Goal: Contribute content

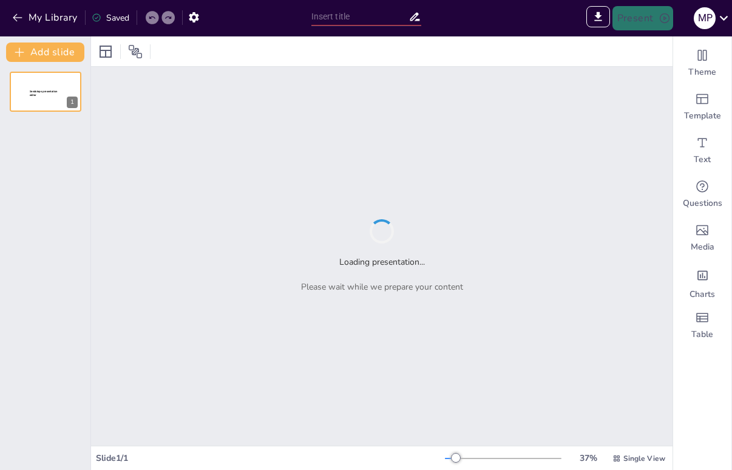
type input "Análisis y Aplicaciones del Diagrama de Solubilidad en Química"
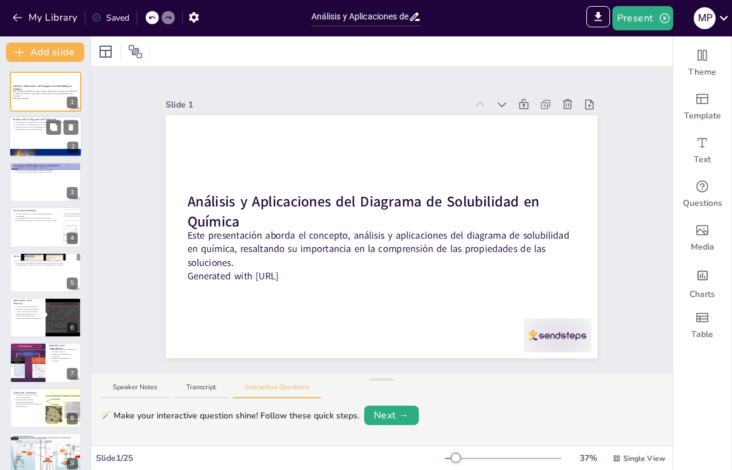
click at [32, 135] on div at bounding box center [45, 137] width 73 height 41
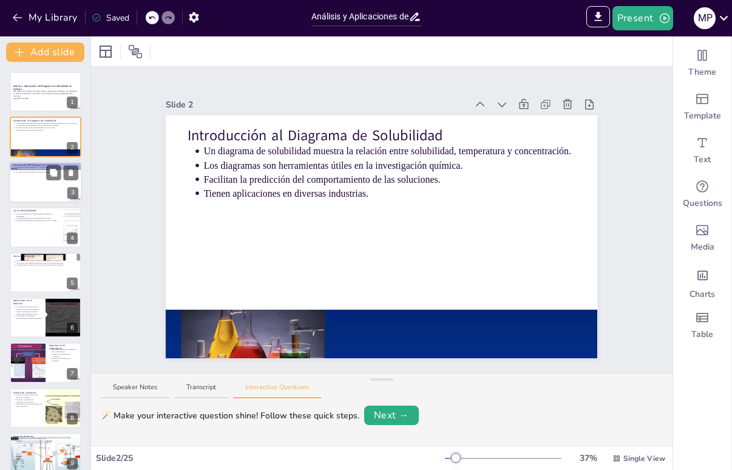
click at [47, 184] on div at bounding box center [45, 182] width 73 height 41
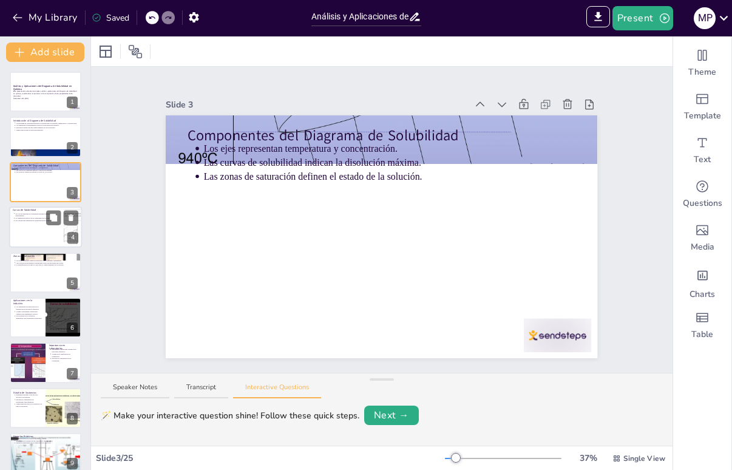
click at [54, 232] on div at bounding box center [45, 226] width 73 height 41
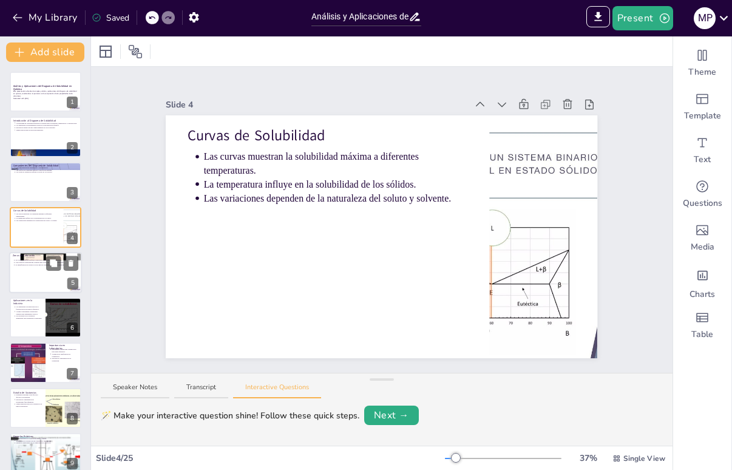
click at [26, 270] on div at bounding box center [45, 272] width 73 height 41
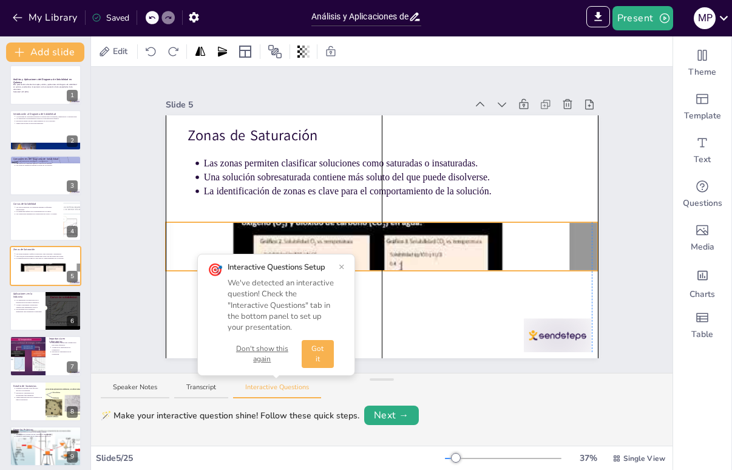
drag, startPoint x: 463, startPoint y: 124, endPoint x: 457, endPoint y: 227, distance: 103.4
click at [458, 228] on div at bounding box center [382, 246] width 432 height 324
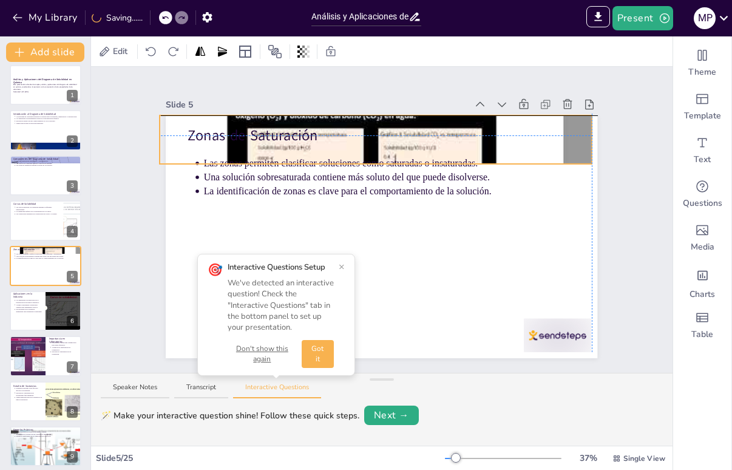
drag, startPoint x: 454, startPoint y: 233, endPoint x: 449, endPoint y: 108, distance: 124.6
click at [449, 108] on div "Slide 5 Zonas de Saturación Las zonas permiten clasificar soluciones como satur…" at bounding box center [382, 227] width 432 height 262
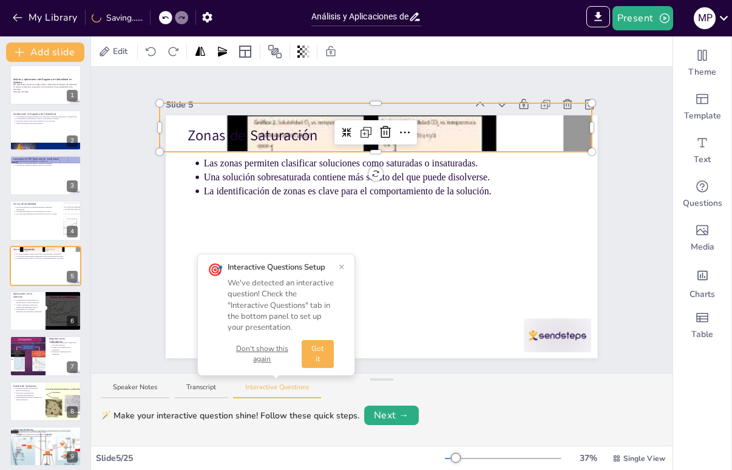
drag, startPoint x: 449, startPoint y: 101, endPoint x: 416, endPoint y: 254, distance: 156.6
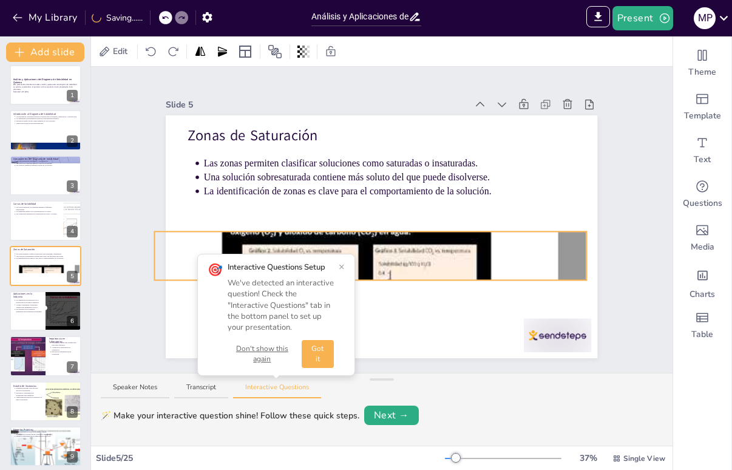
drag, startPoint x: 416, startPoint y: 254, endPoint x: 434, endPoint y: 248, distance: 18.8
click at [434, 115] on div "Zonas de Saturación Las zonas permiten clasificar soluciones como saturadas o i…" at bounding box center [382, 115] width 432 height 0
click at [44, 342] on div "Importancia en Laboratorios Determinan condiciones óptimas para reacciones quím…" at bounding box center [46, 356] width 72 height 40
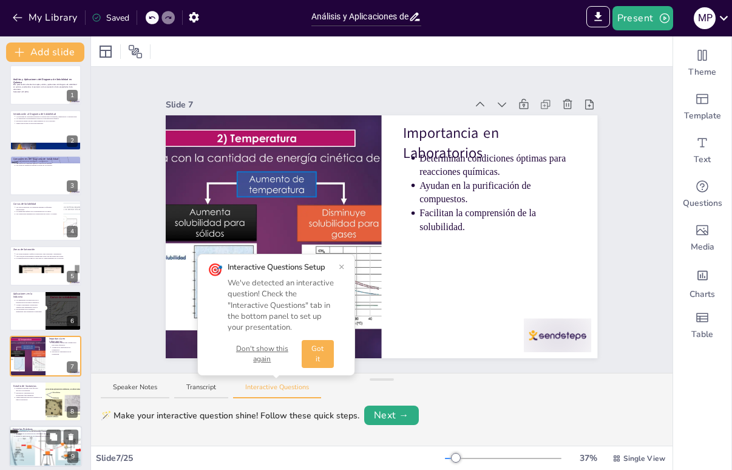
scroll to position [97, 0]
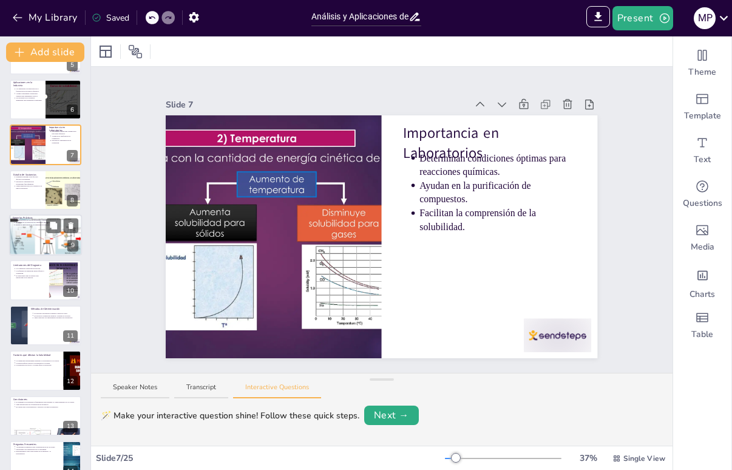
click at [48, 236] on div at bounding box center [45, 234] width 73 height 41
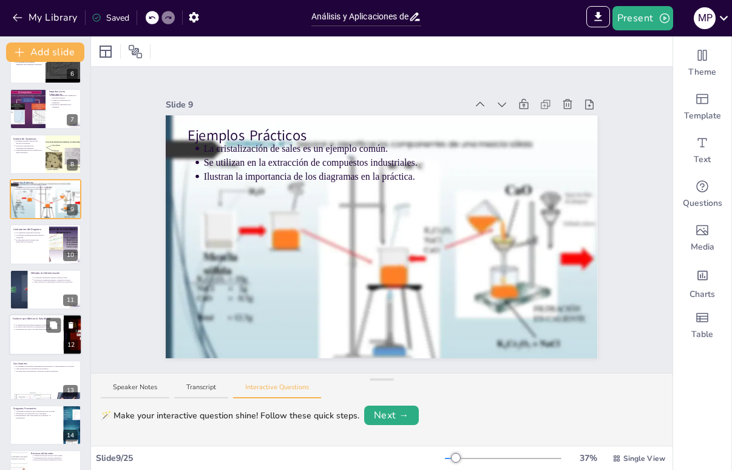
scroll to position [308, 0]
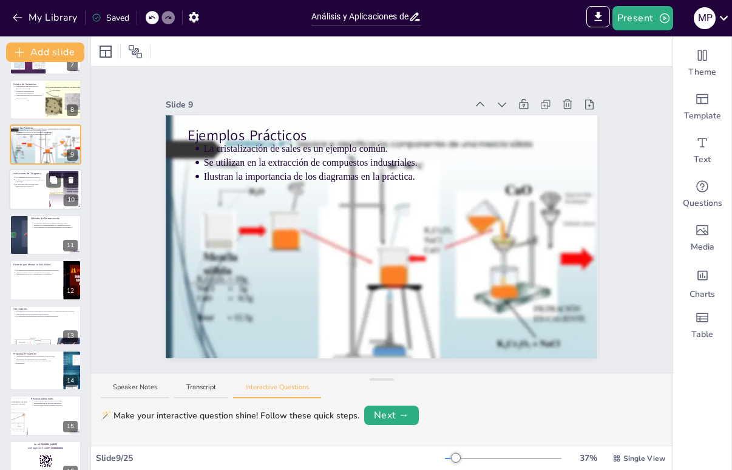
click at [51, 196] on div at bounding box center [63, 189] width 49 height 37
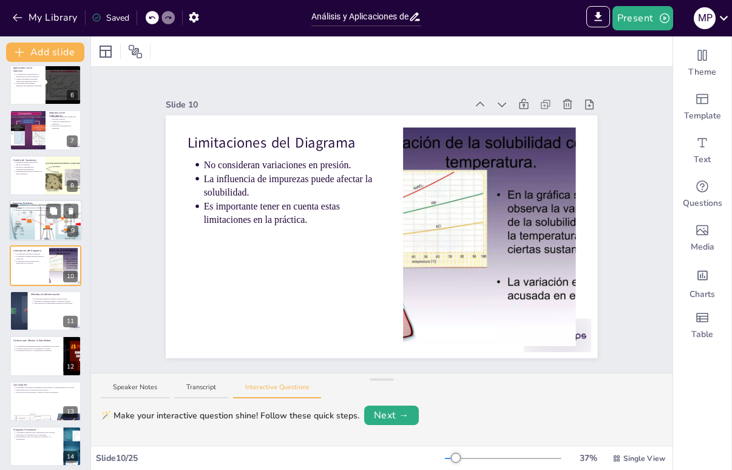
click at [54, 240] on div "Ejemplos Prácticos La cristalización de sales es un ejemplo común. Se utilizan …" at bounding box center [45, 220] width 73 height 41
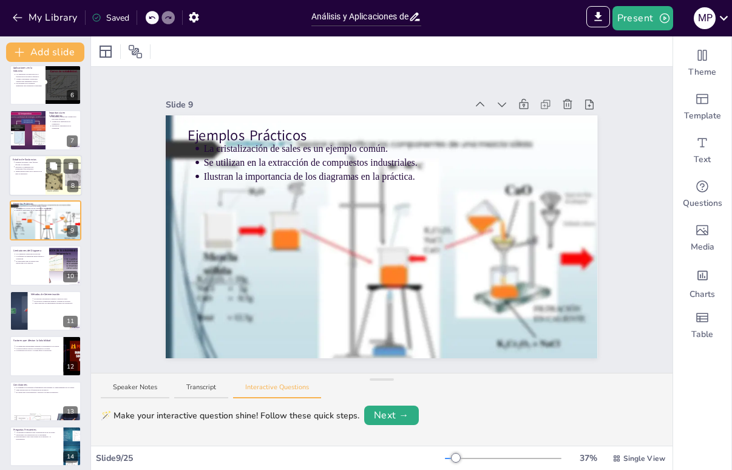
scroll to position [187, 0]
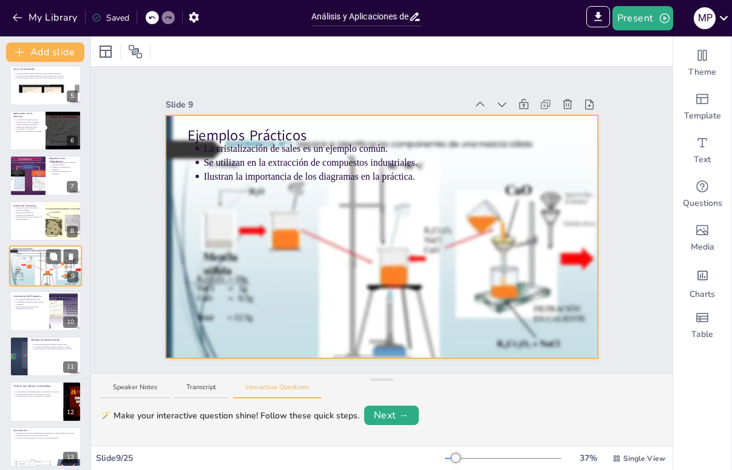
click at [47, 269] on div at bounding box center [45, 265] width 73 height 41
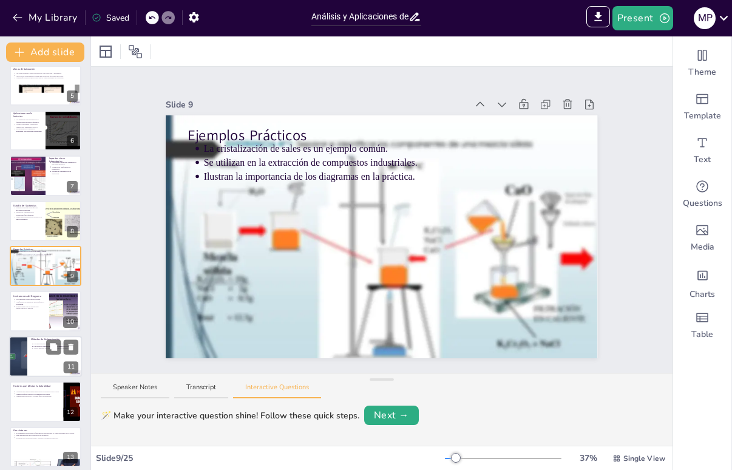
click at [70, 319] on div "10" at bounding box center [70, 322] width 15 height 12
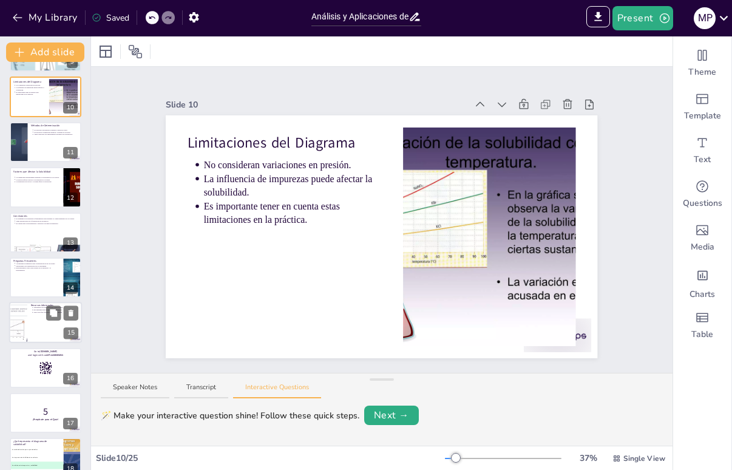
scroll to position [415, 0]
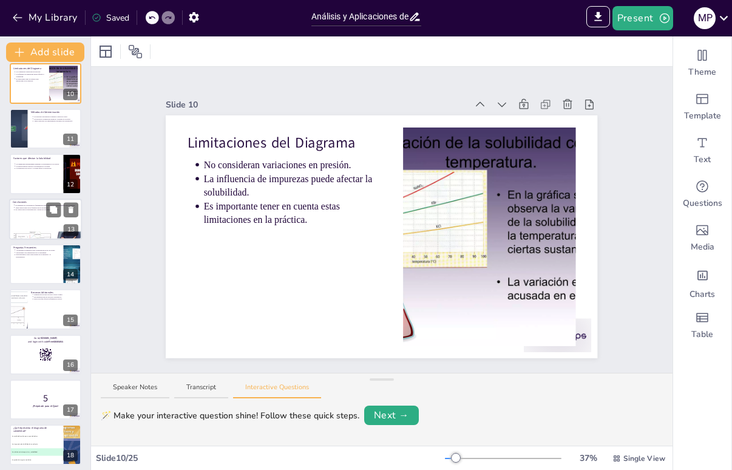
click at [43, 225] on div at bounding box center [45, 219] width 73 height 41
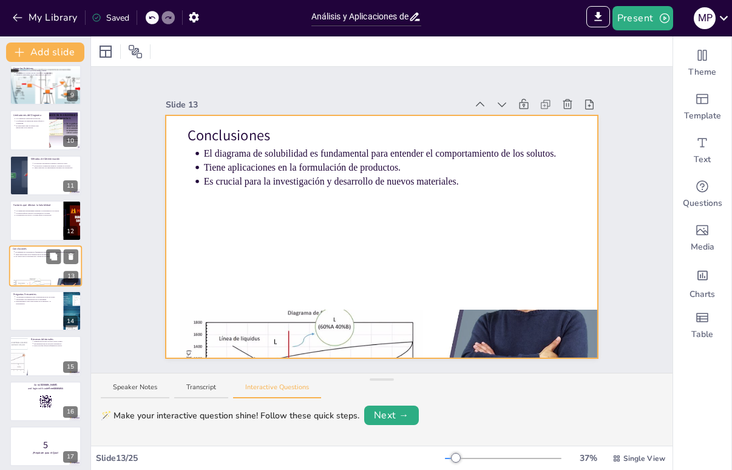
click at [49, 275] on div at bounding box center [45, 265] width 73 height 41
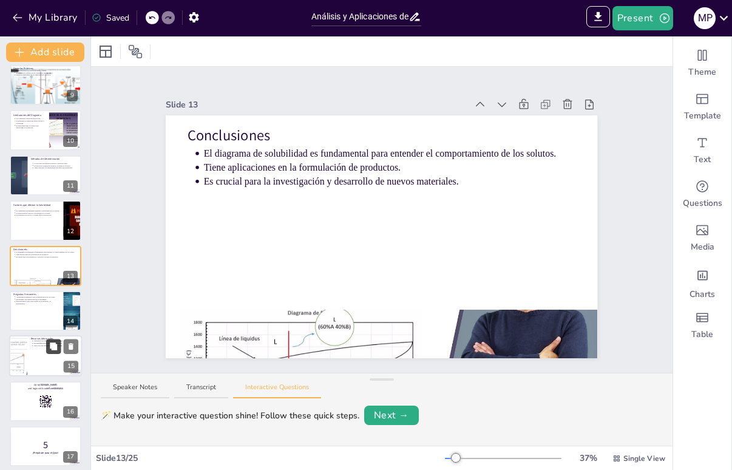
click at [53, 349] on icon at bounding box center [53, 345] width 7 height 7
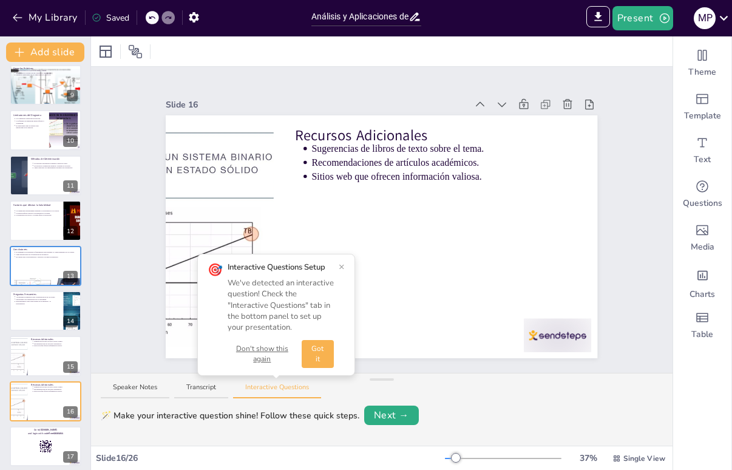
scroll to position [503, 0]
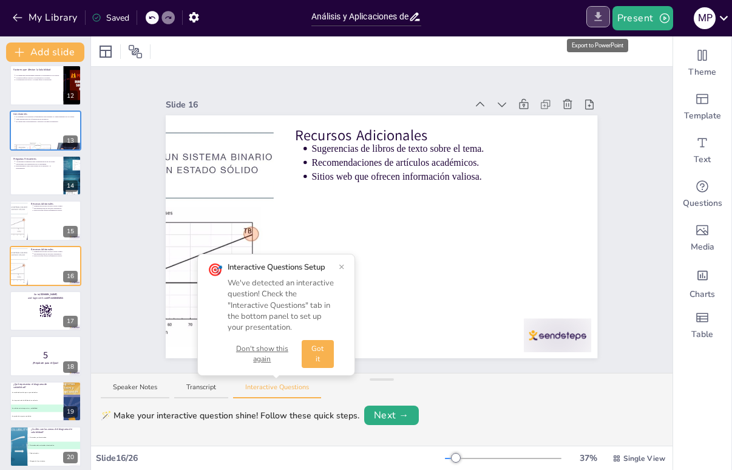
click at [597, 20] on icon "Export to PowerPoint" at bounding box center [598, 16] width 7 height 9
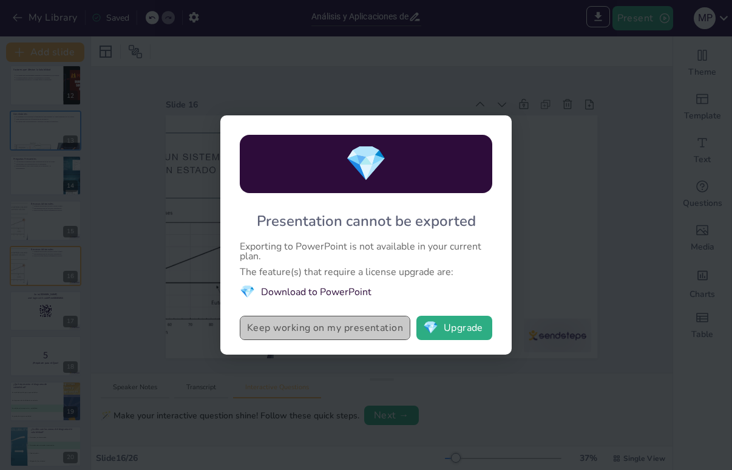
click at [330, 329] on button "Keep working on my presentation" at bounding box center [325, 328] width 171 height 24
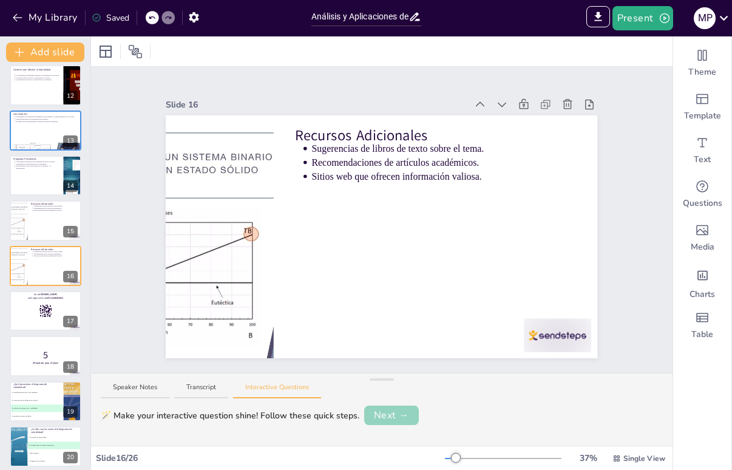
click at [386, 416] on button "Next →" at bounding box center [391, 415] width 55 height 19
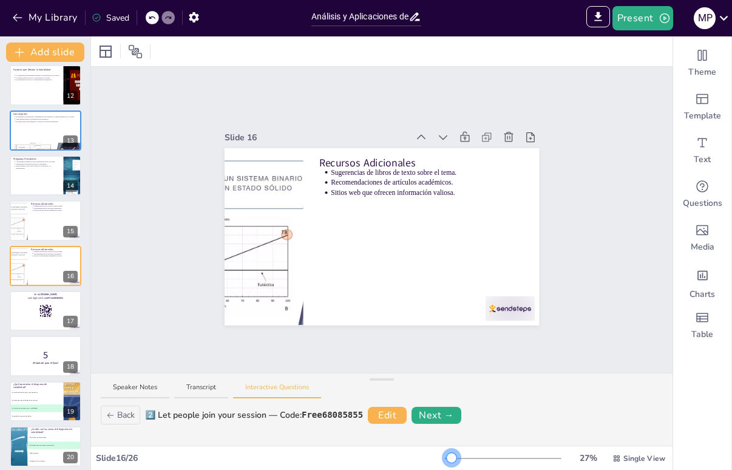
click at [447, 456] on div at bounding box center [452, 458] width 10 height 10
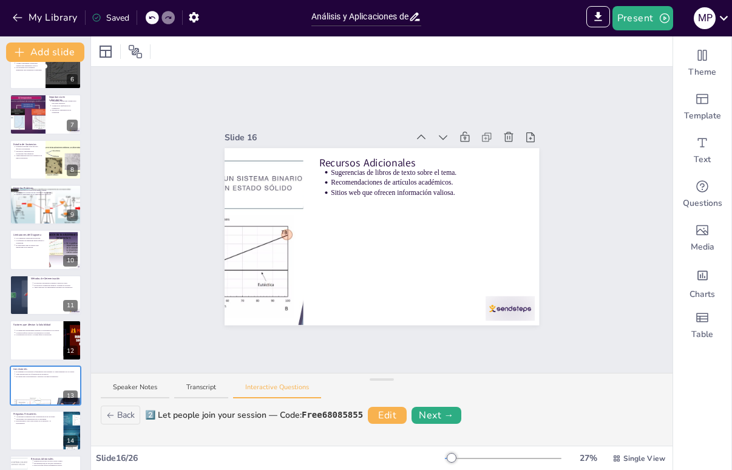
scroll to position [174, 0]
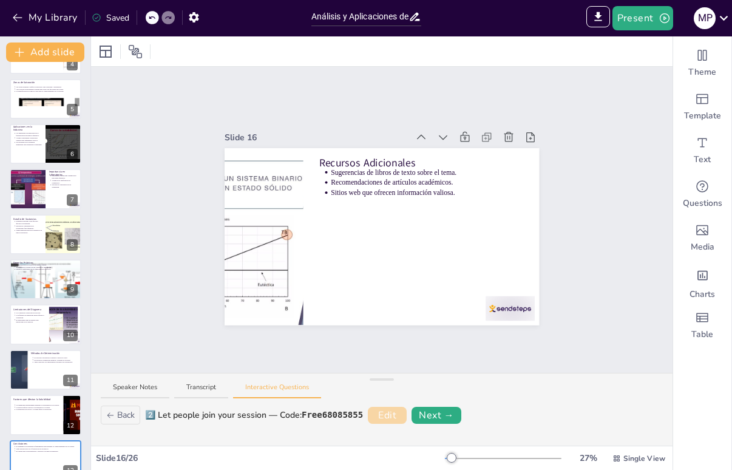
click at [391, 415] on button "Edit" at bounding box center [387, 415] width 39 height 17
click at [570, 401] on div "Speaker Notes Transcript Interactive Questions" at bounding box center [382, 387] width 582 height 29
click at [418, 418] on input at bounding box center [404, 415] width 73 height 19
type input "68085855"
click at [463, 414] on button "Save" at bounding box center [465, 415] width 39 height 17
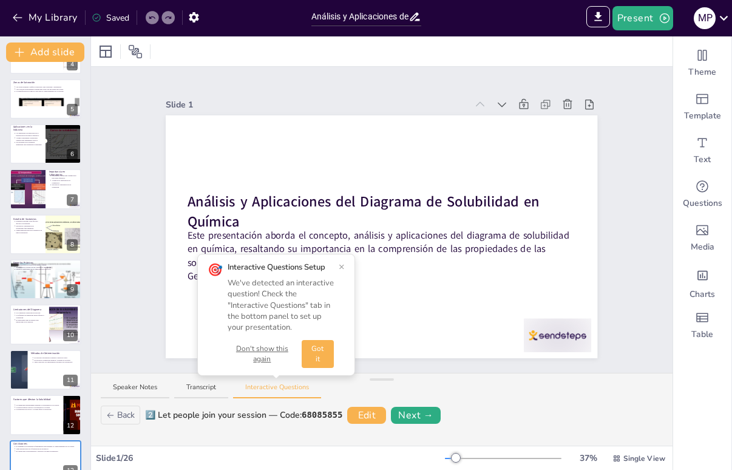
click at [451, 384] on div "Speaker Notes Transcript Interactive Questions" at bounding box center [382, 387] width 582 height 29
click at [271, 350] on button "Don't show this again" at bounding box center [262, 354] width 69 height 21
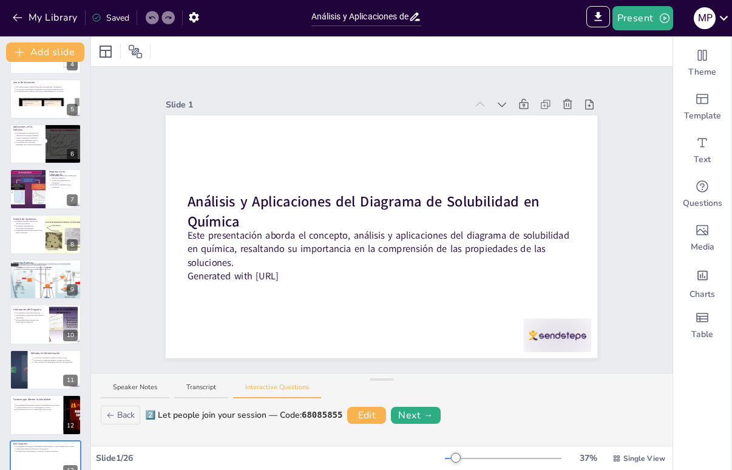
click at [512, 394] on div "Speaker Notes Transcript Interactive Questions" at bounding box center [382, 387] width 582 height 29
click at [62, 155] on div at bounding box center [63, 143] width 55 height 41
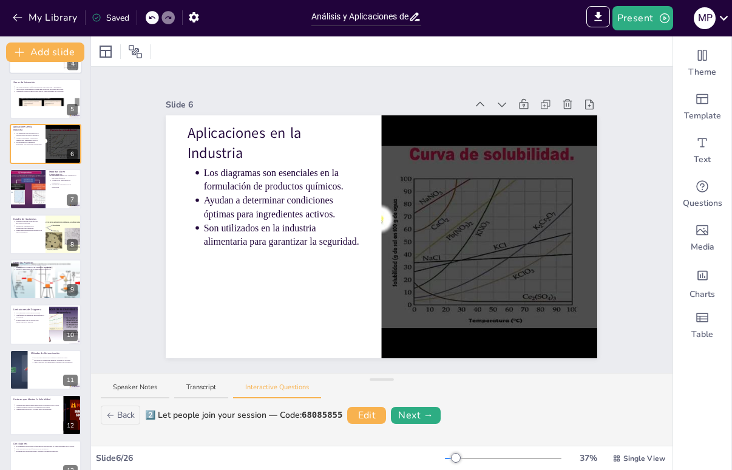
scroll to position [52, 0]
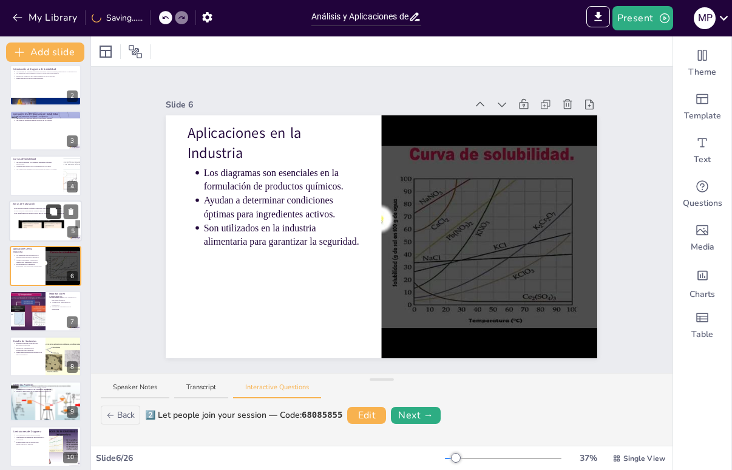
click at [49, 213] on icon at bounding box center [53, 211] width 9 height 9
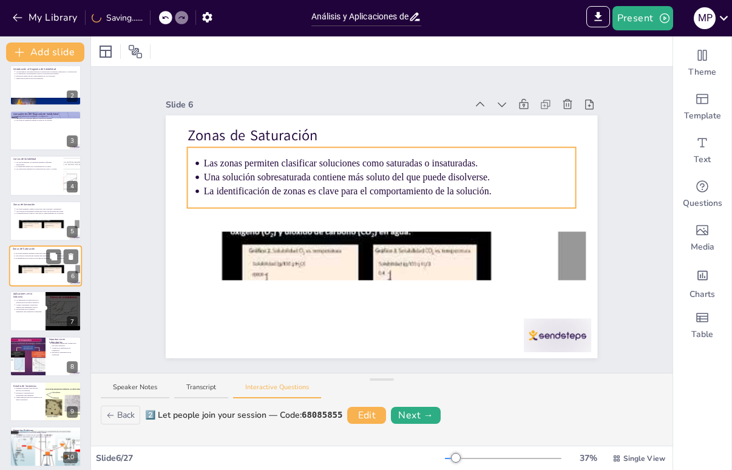
click at [45, 260] on div "Las zonas permiten clasificar soluciones como saturadas o insaturadas. Una solu…" at bounding box center [46, 256] width 66 height 10
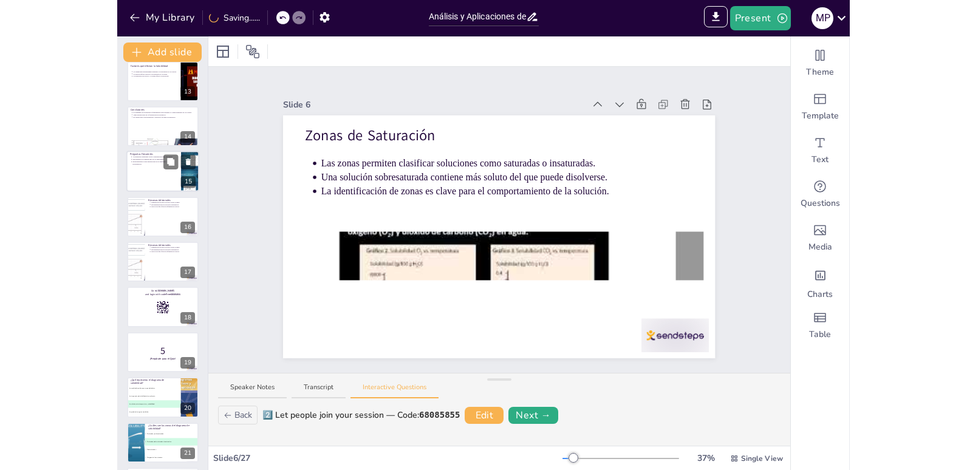
scroll to position [598, 0]
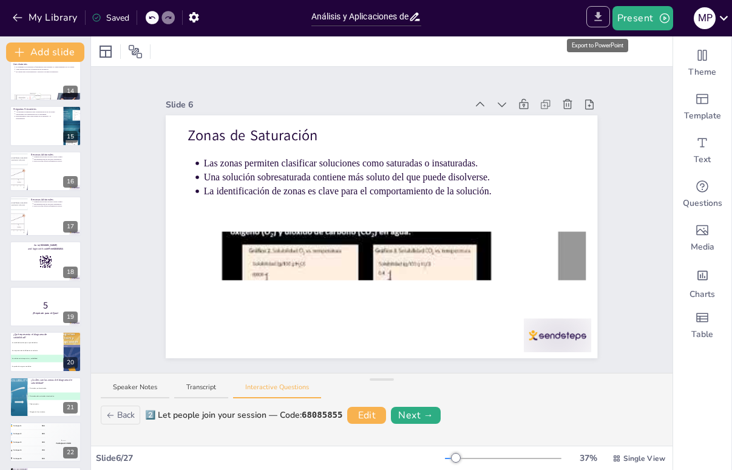
click at [602, 19] on icon "Export to PowerPoint" at bounding box center [598, 16] width 13 height 13
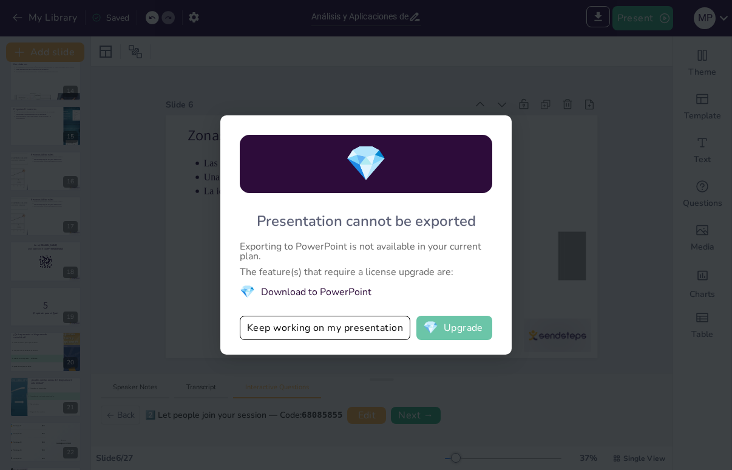
click at [461, 329] on button "💎 Upgrade" at bounding box center [455, 328] width 76 height 24
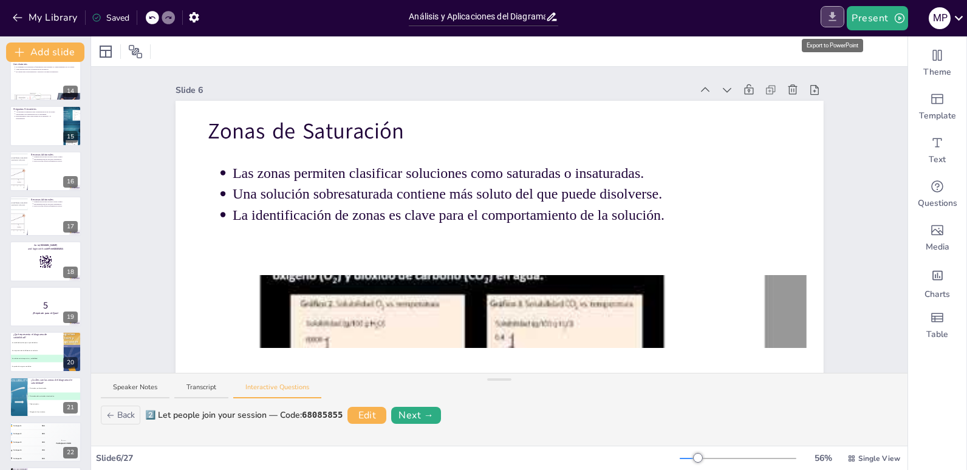
click at [732, 18] on icon "Export to PowerPoint" at bounding box center [832, 16] width 13 height 13
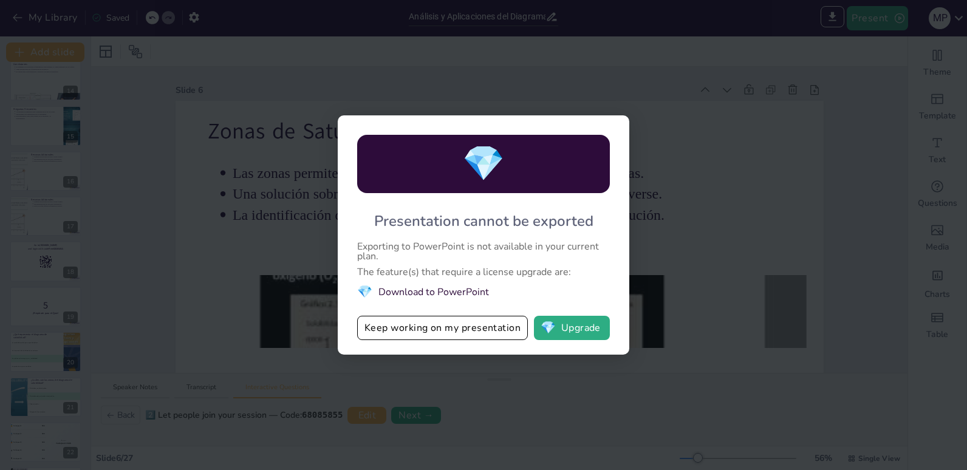
click at [732, 174] on div "💎 Presentation cannot be exported Exporting to PowerPoint is not available in y…" at bounding box center [483, 235] width 967 height 470
click at [575, 333] on button "💎 Upgrade" at bounding box center [572, 328] width 76 height 24
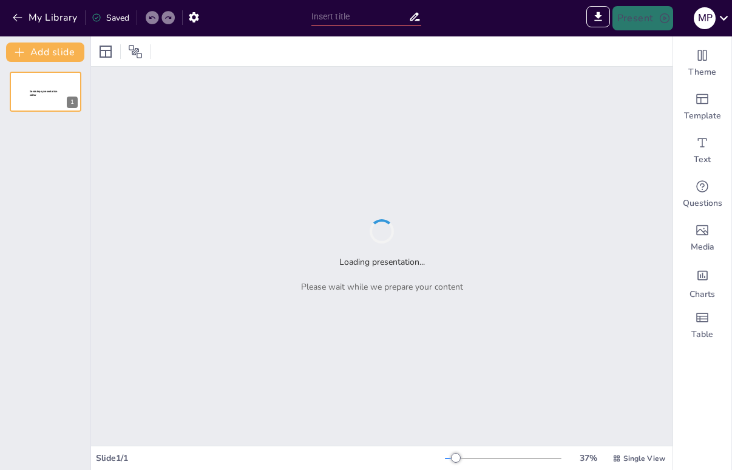
type input "Sendsteps presentation"
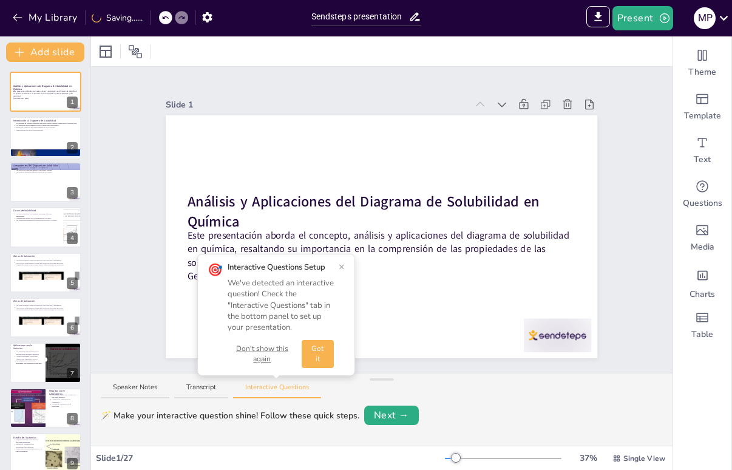
click at [325, 358] on button "Got it" at bounding box center [318, 354] width 32 height 28
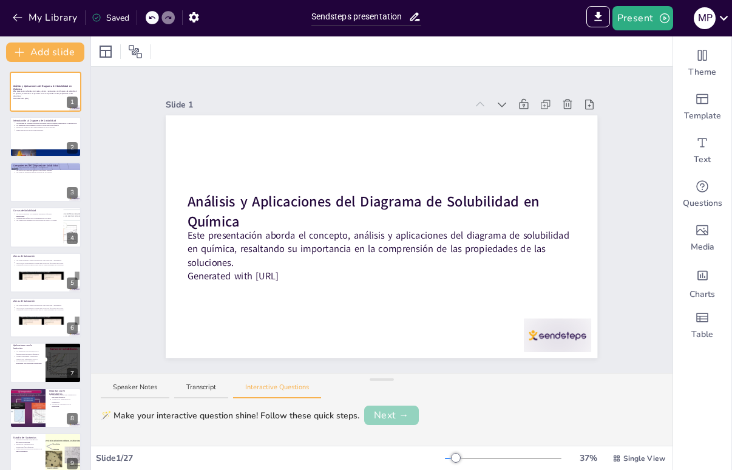
click at [398, 411] on button "Next →" at bounding box center [391, 415] width 55 height 19
click at [432, 418] on button "Next →" at bounding box center [416, 415] width 50 height 17
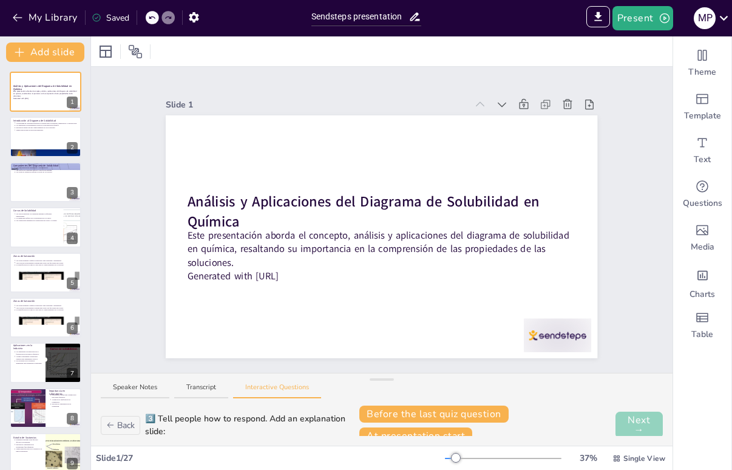
click at [620, 424] on button "Next →" at bounding box center [639, 425] width 47 height 27
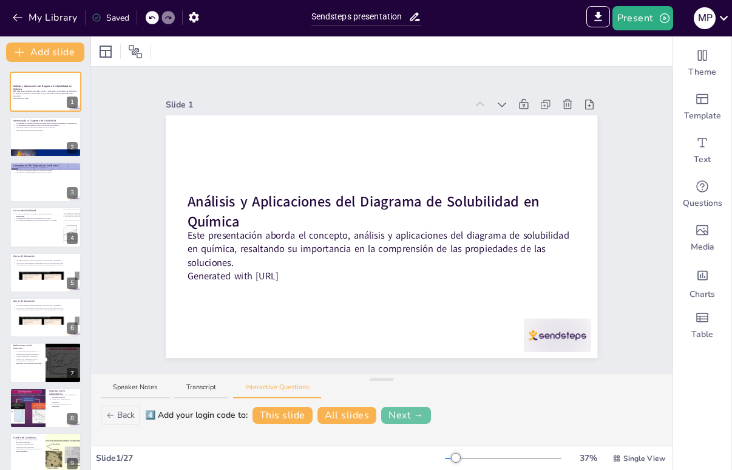
click at [418, 415] on button "Next →" at bounding box center [406, 415] width 50 height 17
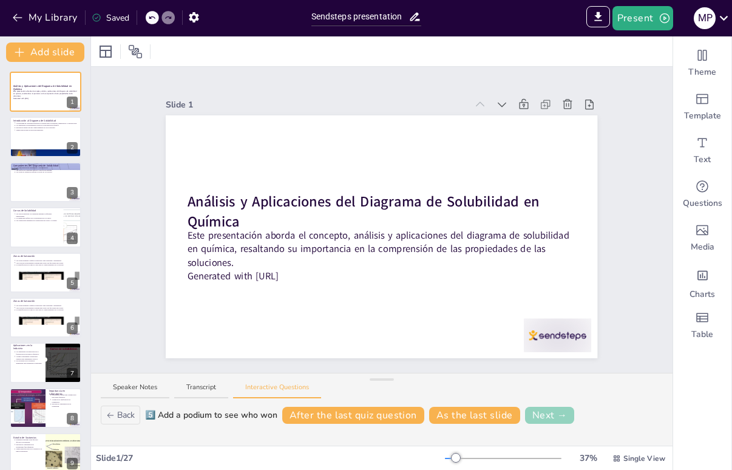
click at [547, 420] on button "Next →" at bounding box center [550, 415] width 50 height 17
click at [599, 412] on button "Finish" at bounding box center [597, 415] width 43 height 17
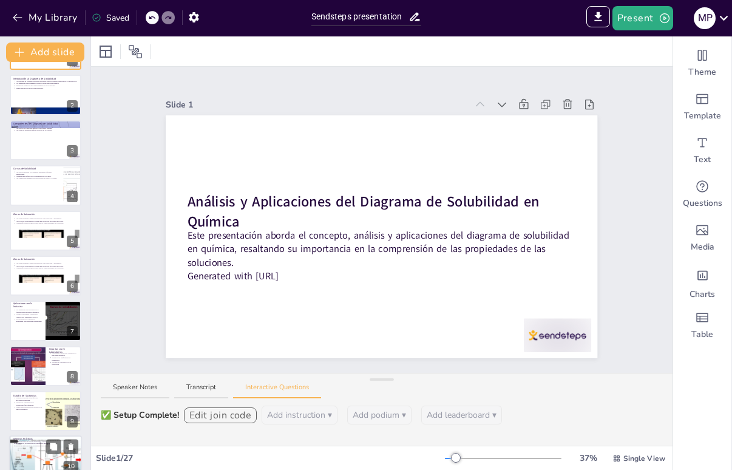
scroll to position [121, 0]
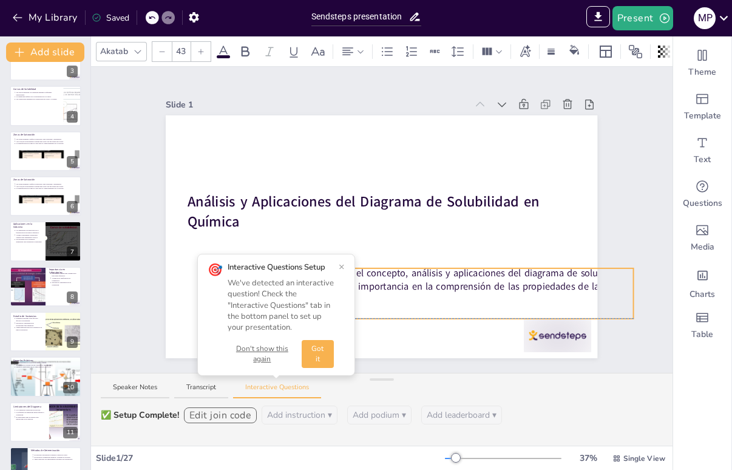
drag, startPoint x: 231, startPoint y: 245, endPoint x: 288, endPoint y: 269, distance: 61.8
click at [288, 277] on div "Slide 1 Análisis y Aplicaciones del Diagrama de Solubilidad en Química Este pre…" at bounding box center [382, 220] width 582 height 306
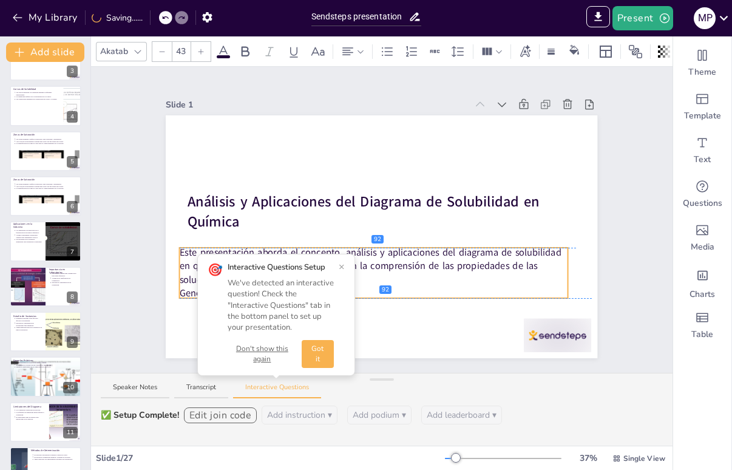
drag, startPoint x: 374, startPoint y: 258, endPoint x: 307, endPoint y: 248, distance: 68.2
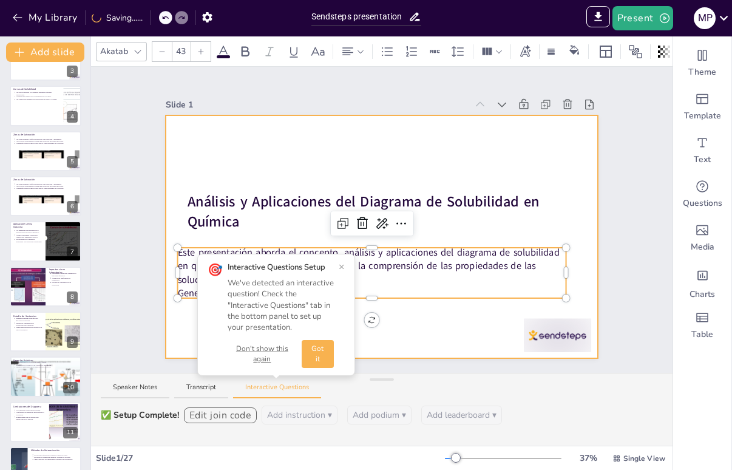
click at [431, 325] on div at bounding box center [382, 236] width 432 height 243
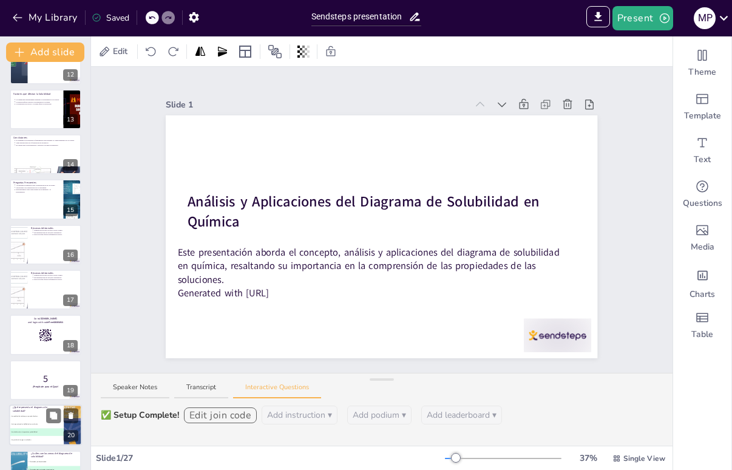
scroll to position [607, 0]
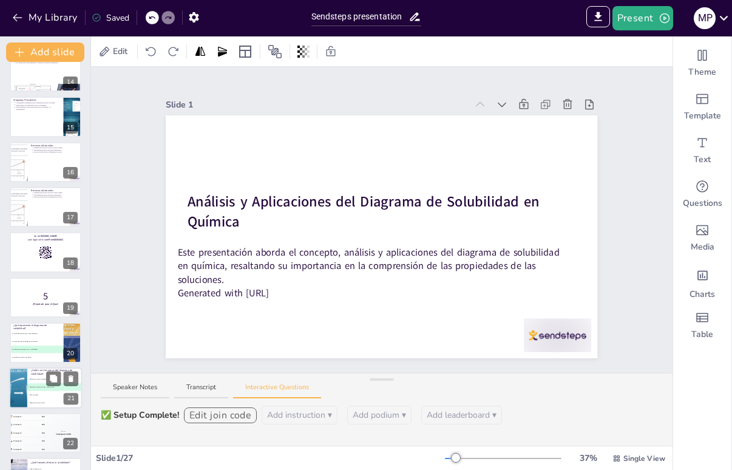
click at [42, 394] on span "C Solo saturadas." at bounding box center [54, 395] width 53 height 2
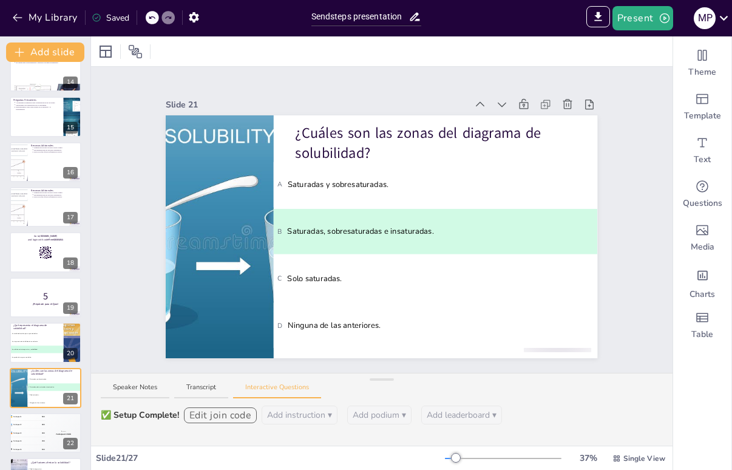
scroll to position [729, 0]
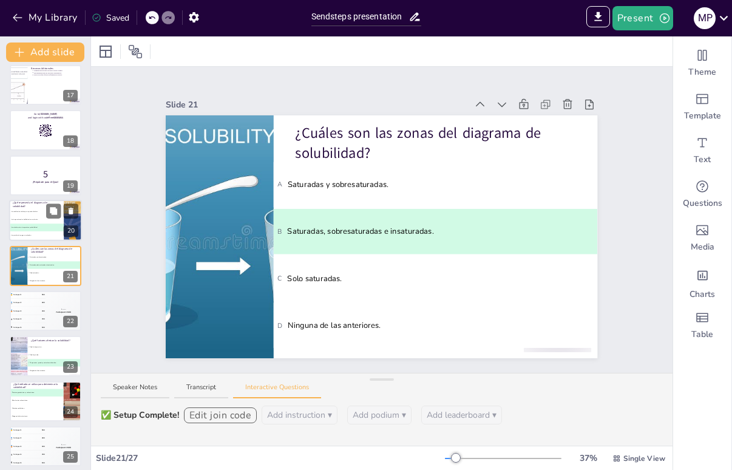
click at [26, 233] on li "D La presión de un gas en solución." at bounding box center [36, 236] width 55 height 8
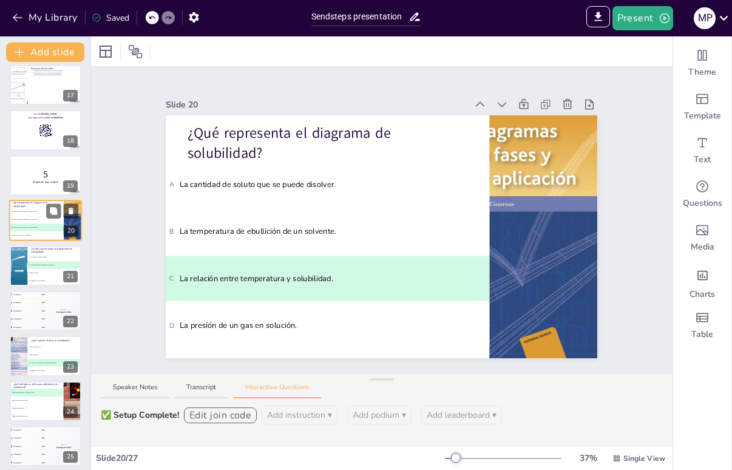
scroll to position [684, 0]
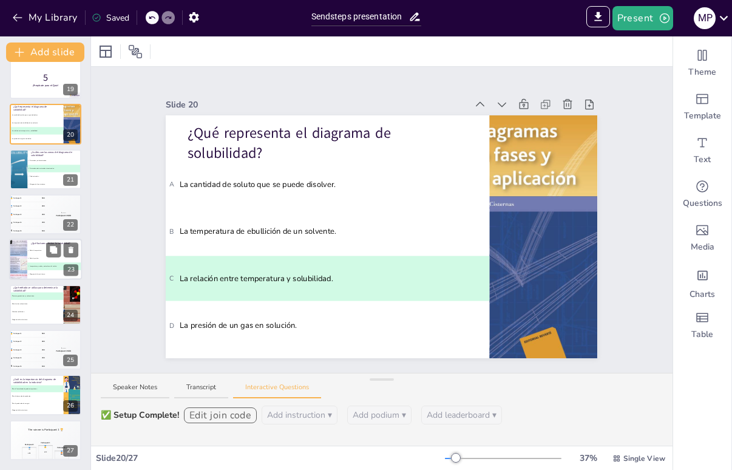
click at [40, 271] on li "D Ninguno de los anteriores." at bounding box center [54, 275] width 55 height 8
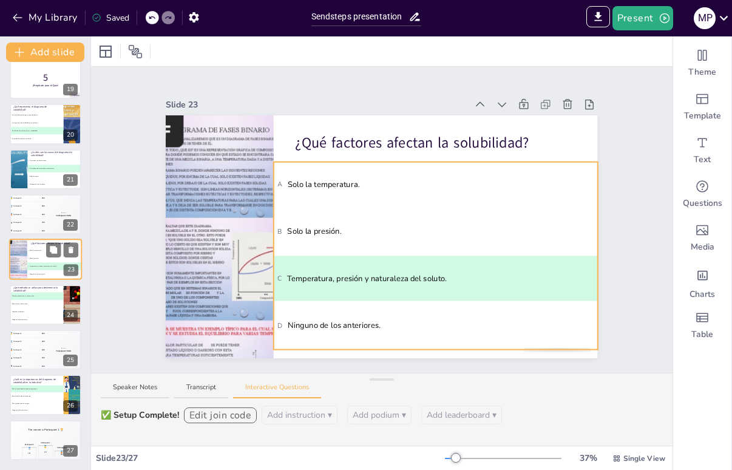
scroll to position [819, 0]
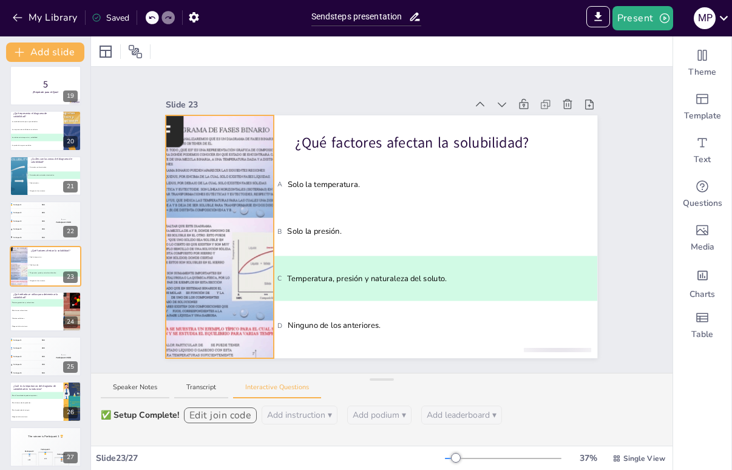
click at [216, 175] on div at bounding box center [220, 236] width 183 height 243
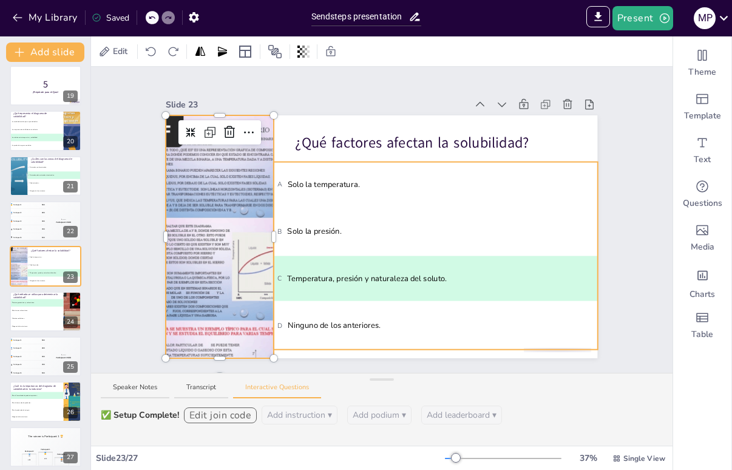
click at [352, 209] on li "B Solo la presión." at bounding box center [436, 231] width 324 height 45
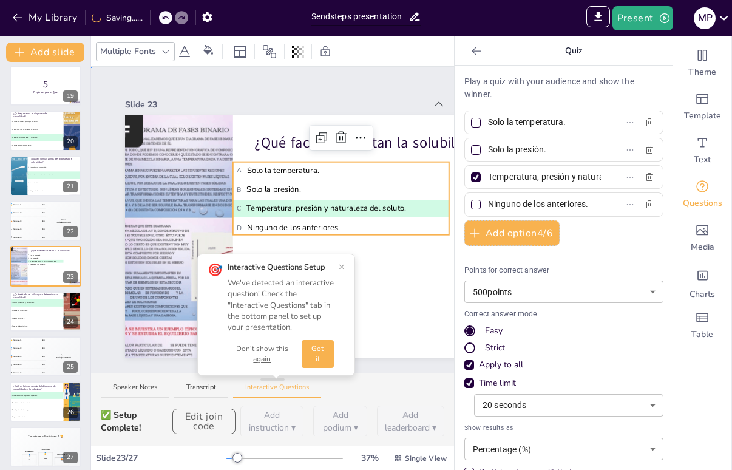
click at [206, 82] on div "Slide 1 Análisis y Aplicaciones del Diagrama de Solubilidad en Química Este pre…" at bounding box center [341, 219] width 432 height 277
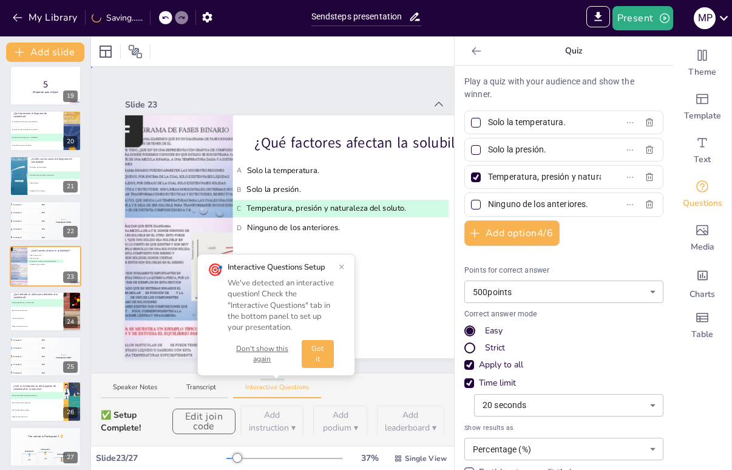
click at [208, 84] on div "Slide 1 Análisis y Aplicaciones del Diagrama de Solubilidad en Química Este pre…" at bounding box center [341, 219] width 432 height 277
click at [471, 50] on icon at bounding box center [477, 51] width 12 height 12
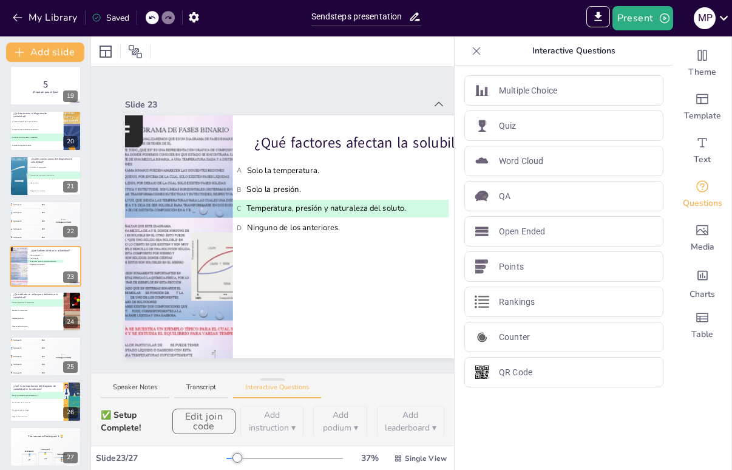
click at [473, 54] on icon at bounding box center [477, 51] width 8 height 8
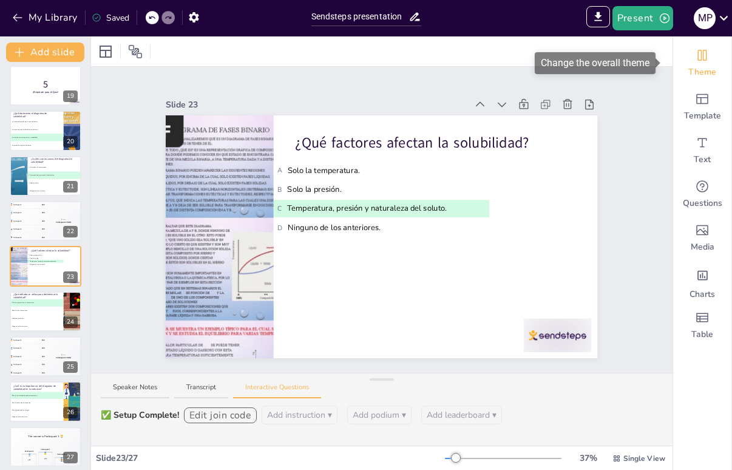
click at [698, 59] on icon "Change the overall theme" at bounding box center [702, 55] width 9 height 11
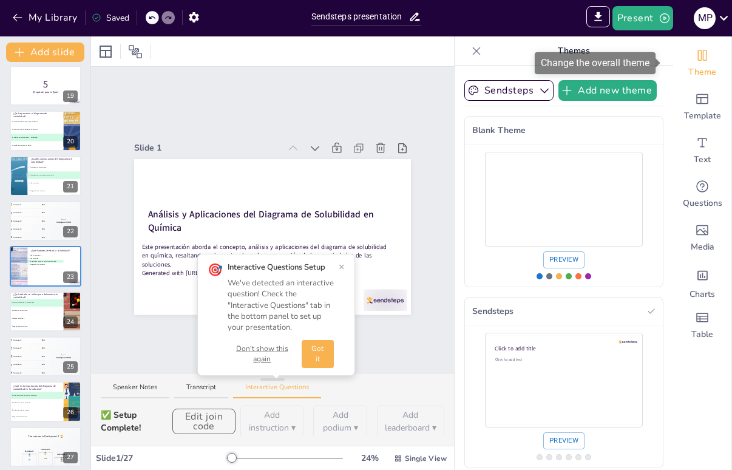
click at [698, 59] on icon "Change the overall theme" at bounding box center [702, 55] width 9 height 11
click at [471, 51] on icon at bounding box center [477, 51] width 12 height 12
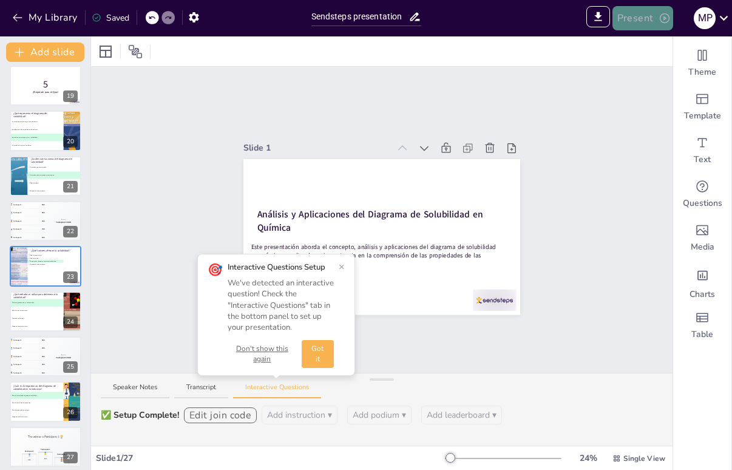
click at [665, 18] on icon "button" at bounding box center [665, 18] width 12 height 12
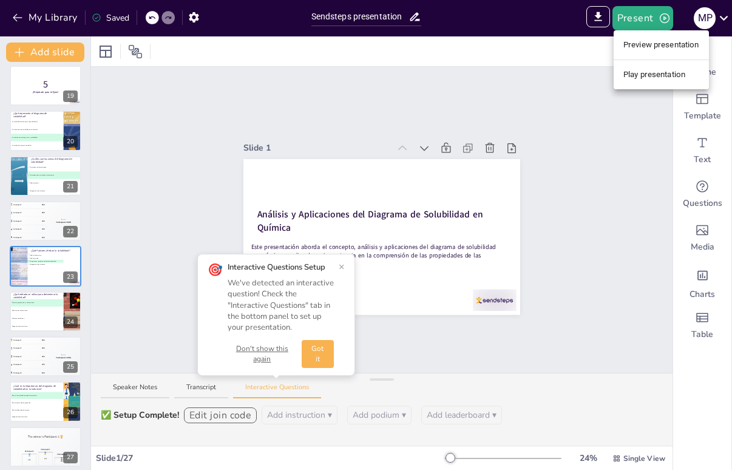
click at [675, 74] on li "Play presentation" at bounding box center [661, 74] width 95 height 19
